Goal: Information Seeking & Learning: Learn about a topic

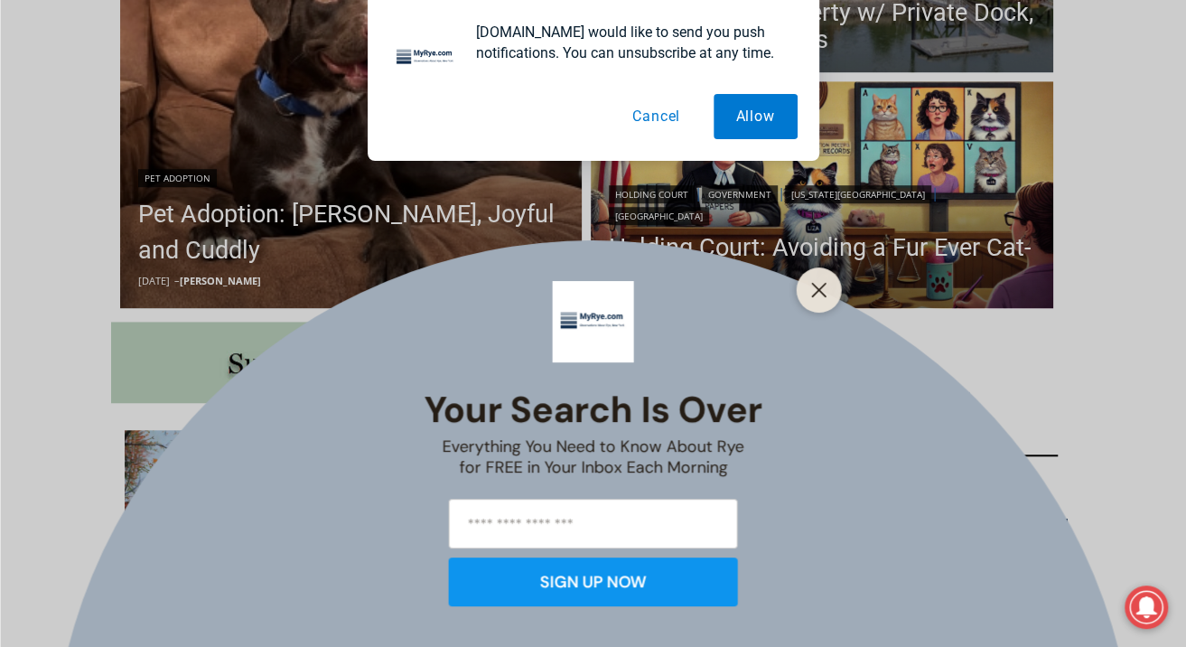
scroll to position [846, 0]
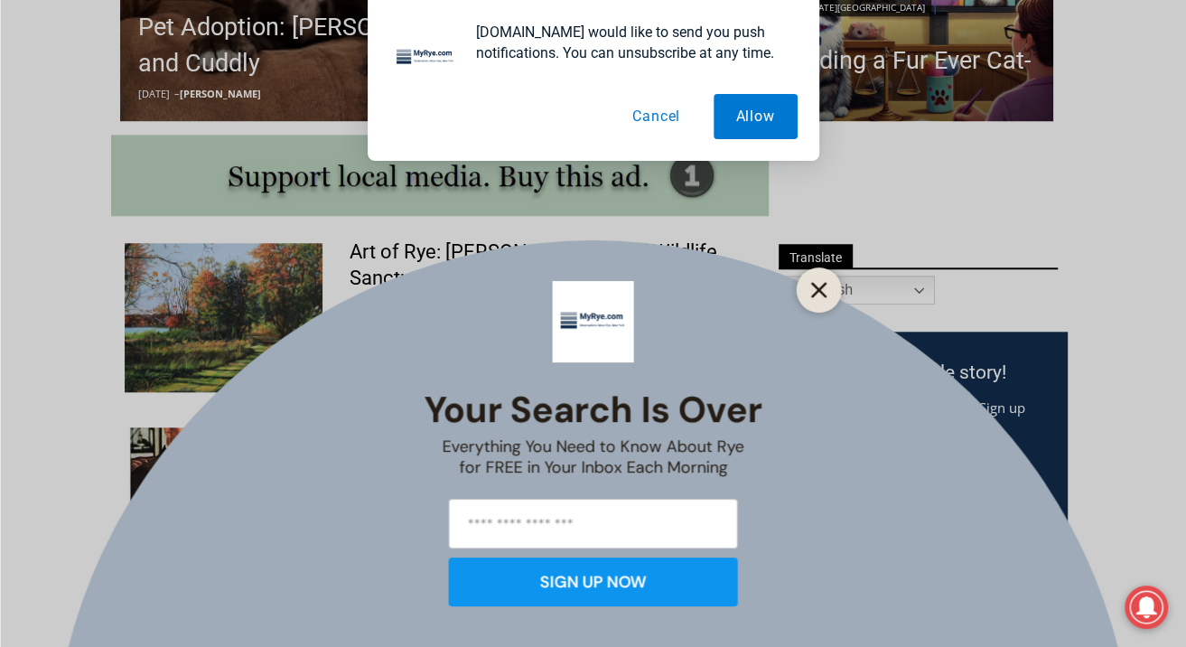
click at [816, 286] on line "Close" at bounding box center [818, 290] width 13 height 13
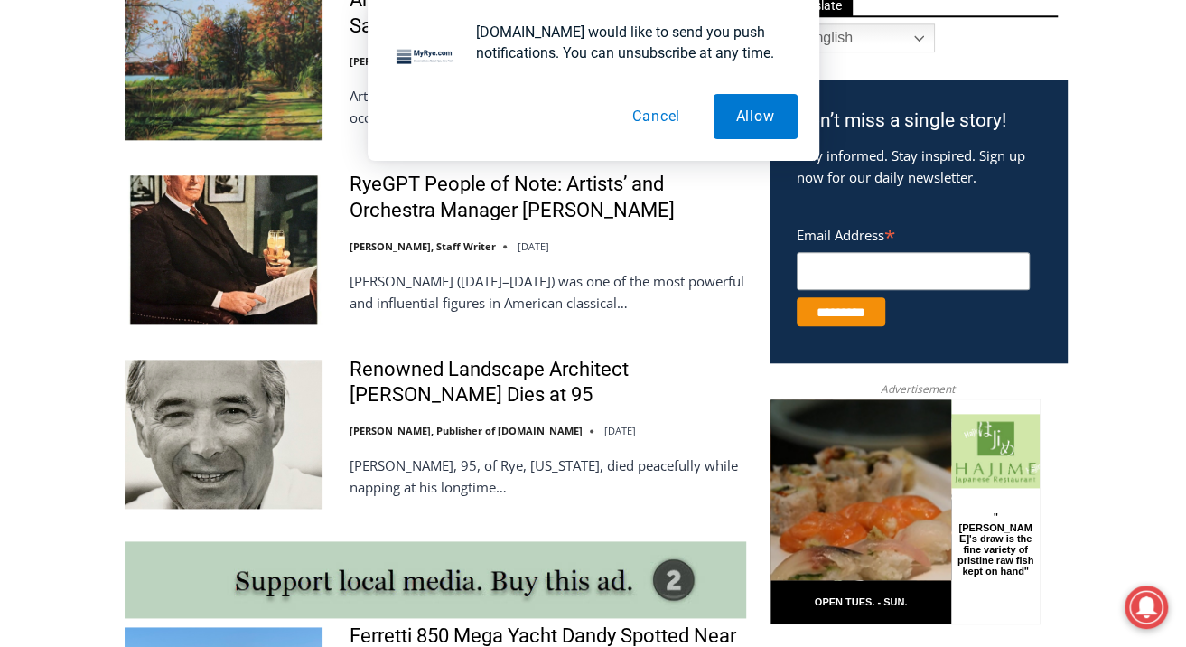
scroll to position [1132, 0]
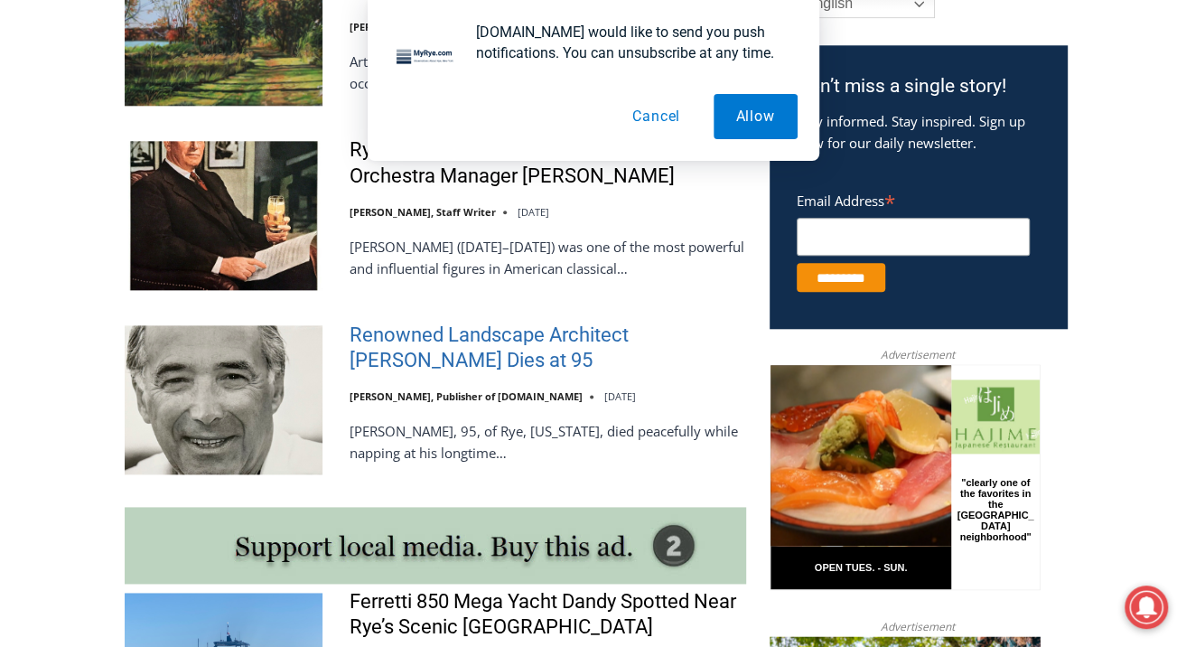
click at [479, 342] on link "Renowned Landscape Architect [PERSON_NAME] Dies at 95" at bounding box center [548, 348] width 397 height 51
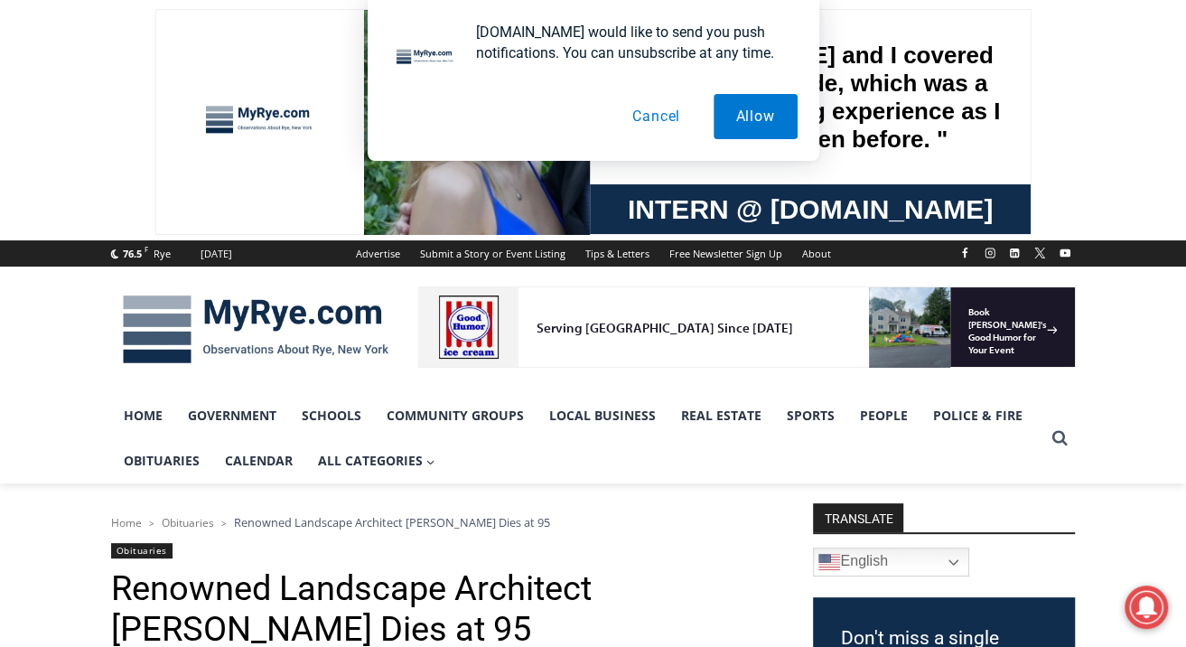
click at [652, 109] on button "Cancel" at bounding box center [656, 116] width 93 height 45
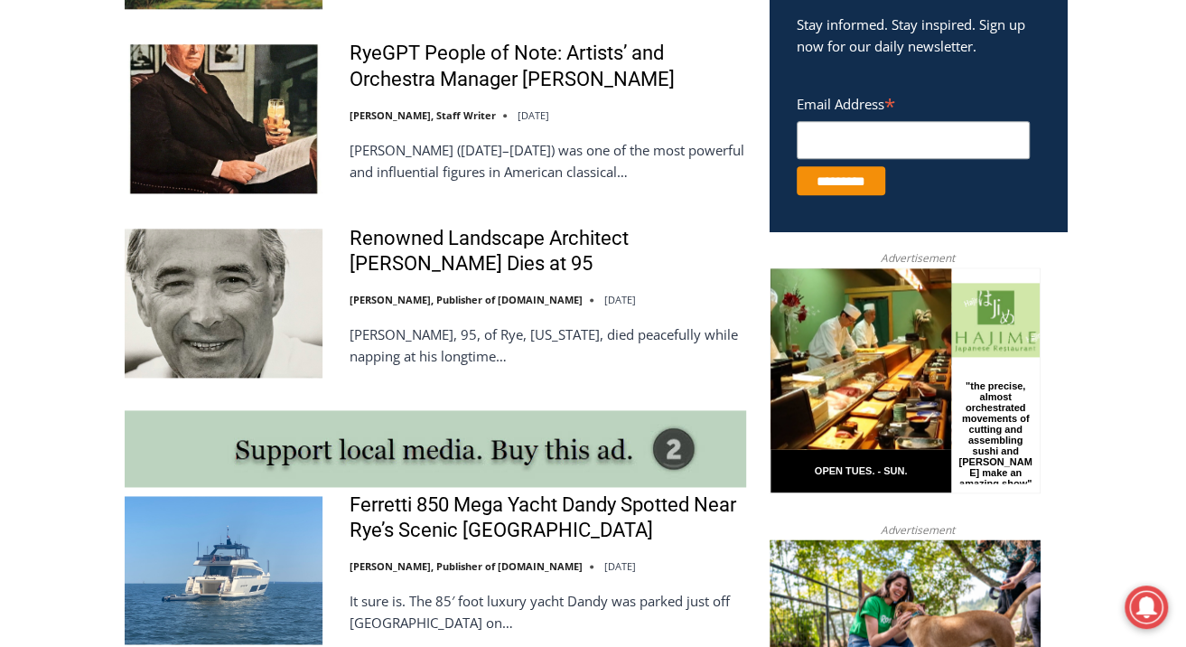
scroll to position [1474, 0]
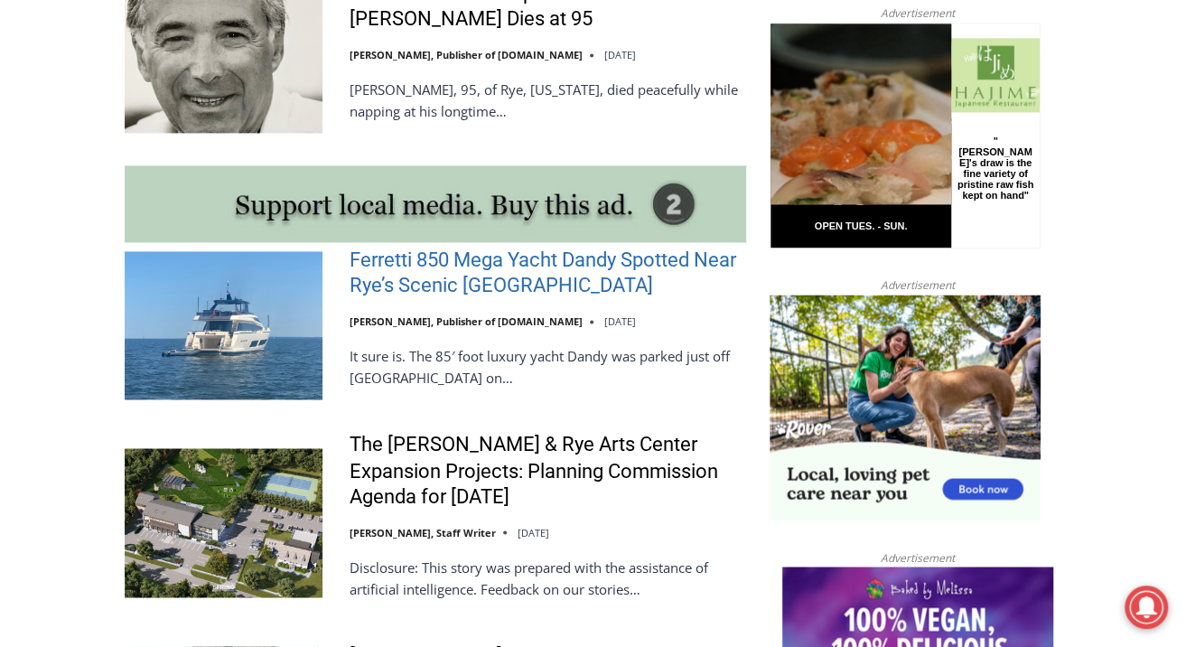
click at [538, 282] on link "Ferretti 850 Mega Yacht Dandy Spotted Near Rye’s Scenic [GEOGRAPHIC_DATA]" at bounding box center [548, 273] width 397 height 51
